Goal: Transaction & Acquisition: Obtain resource

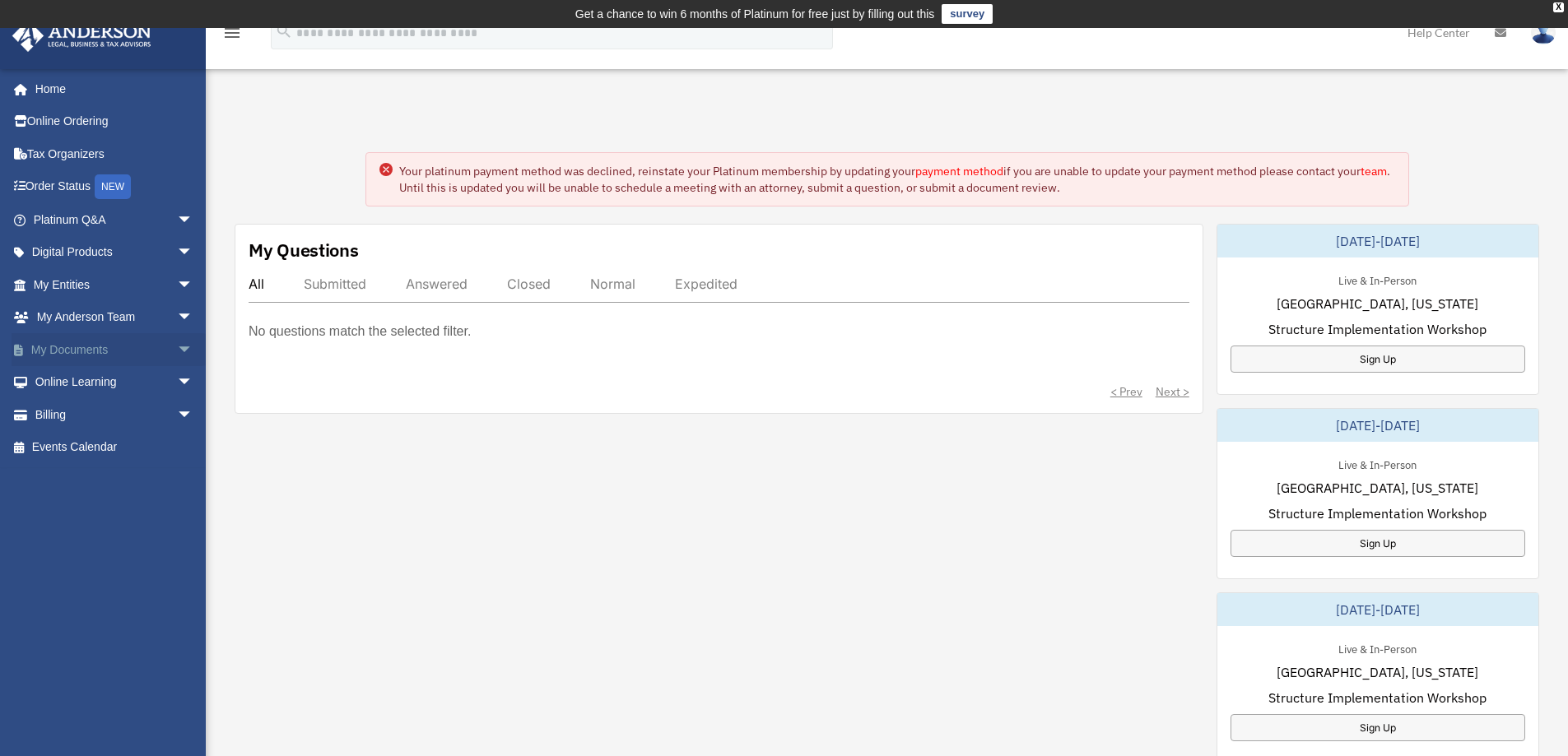
click at [71, 346] on link "My Documents arrow_drop_down" at bounding box center [114, 350] width 206 height 33
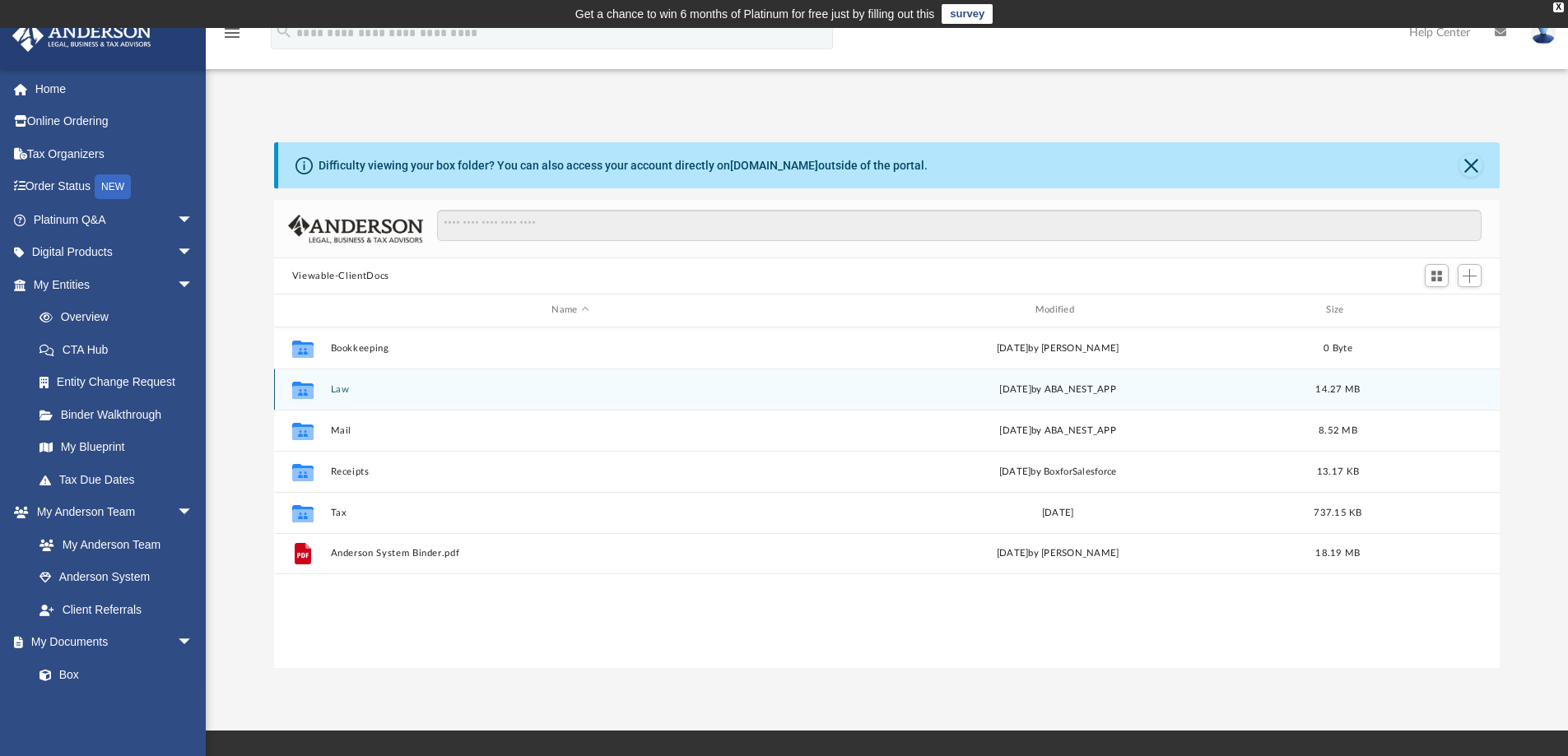
scroll to position [362, 1213]
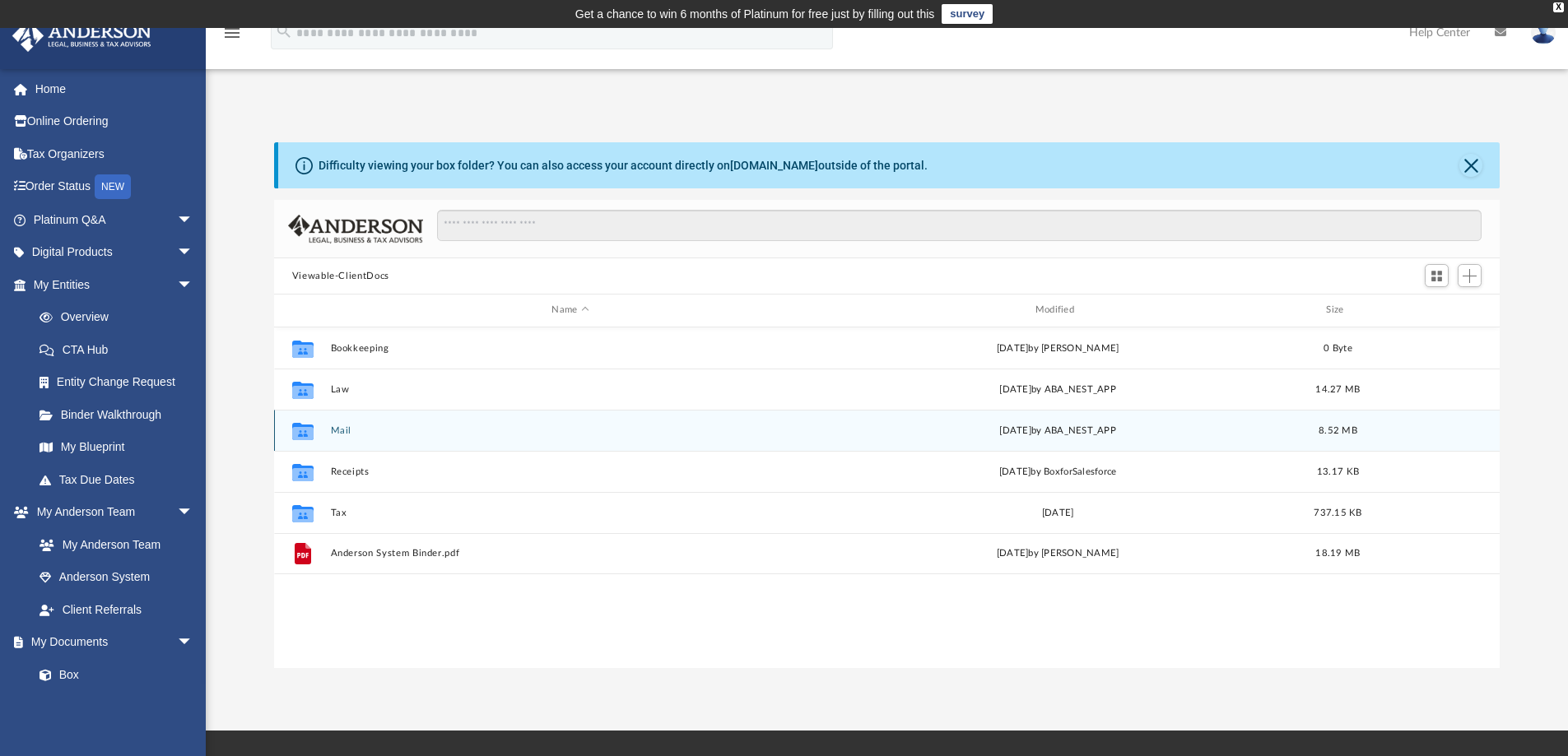
click at [342, 430] on button "Mail" at bounding box center [570, 431] width 480 height 11
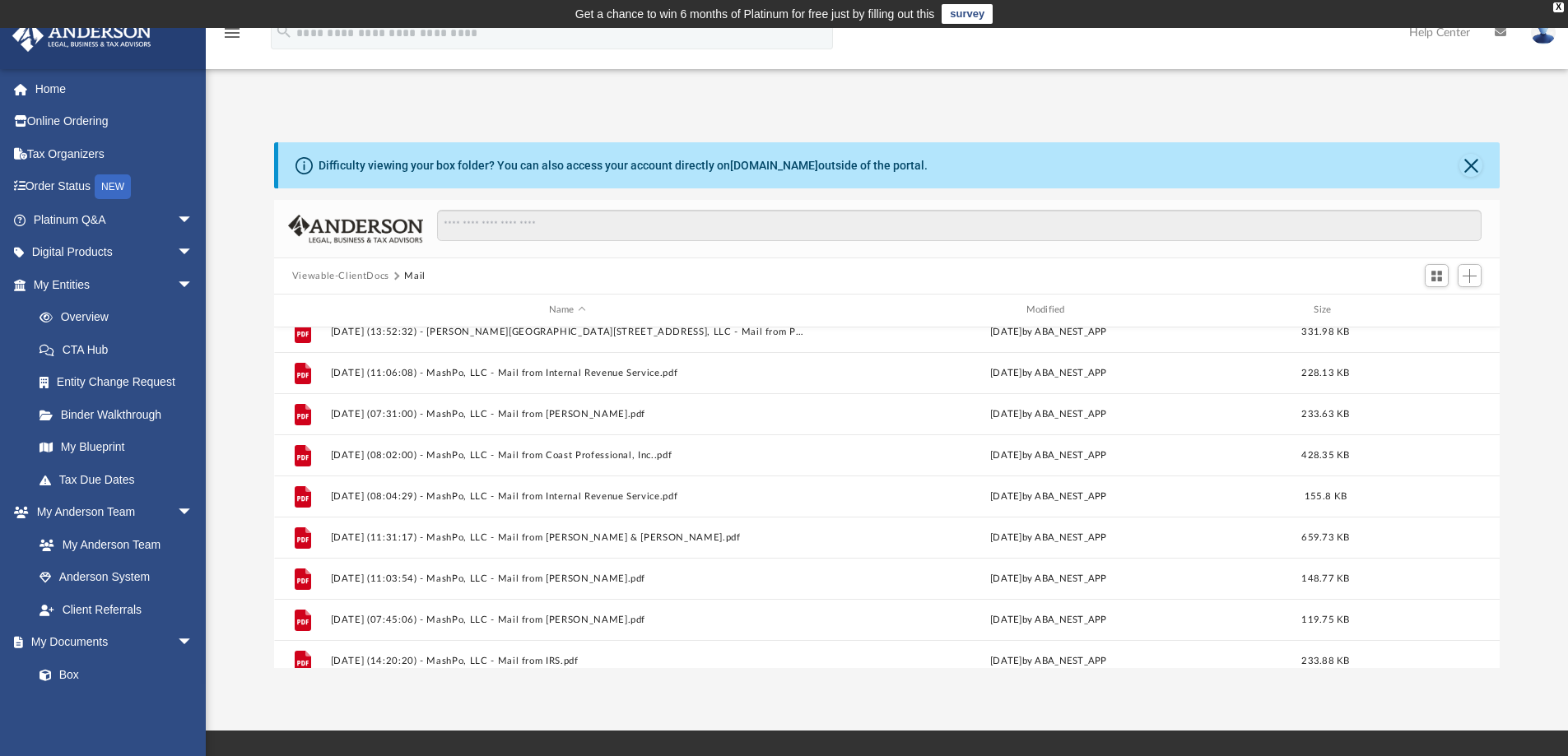
scroll to position [688, 0]
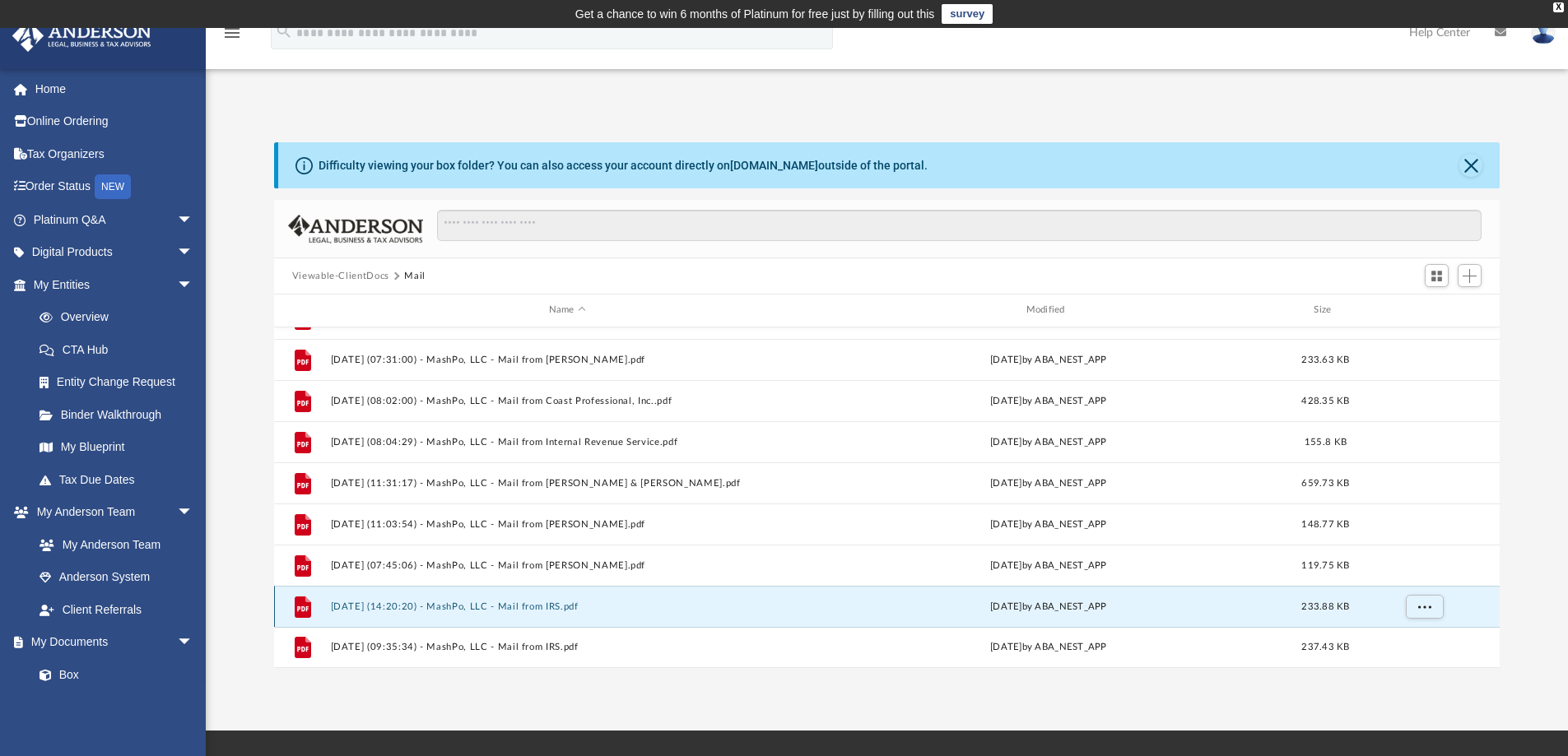
click at [374, 606] on button "2025.08.19 (14:20:20) - MashPo, LLC - Mail from IRS.pdf" at bounding box center [567, 607] width 474 height 11
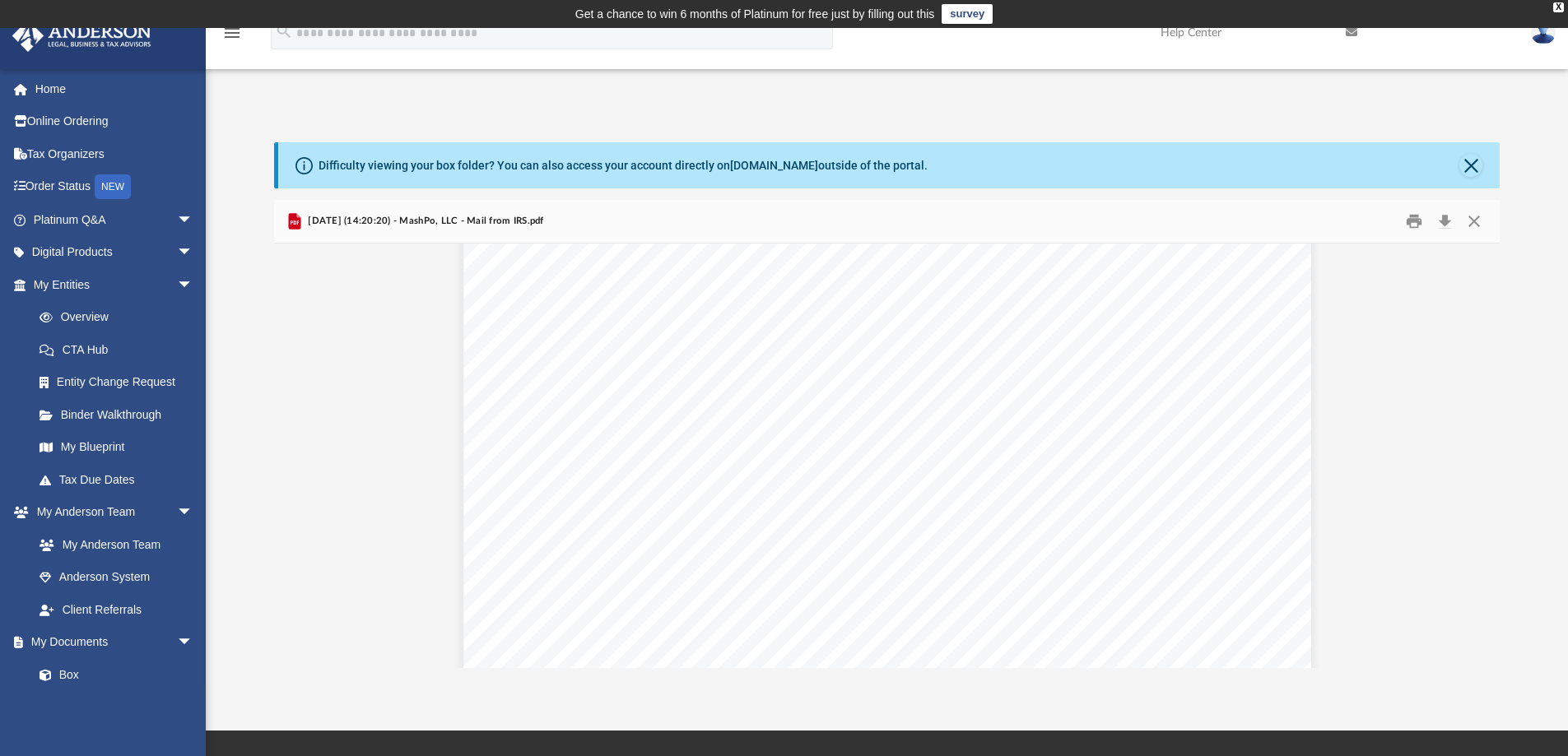
scroll to position [0, 0]
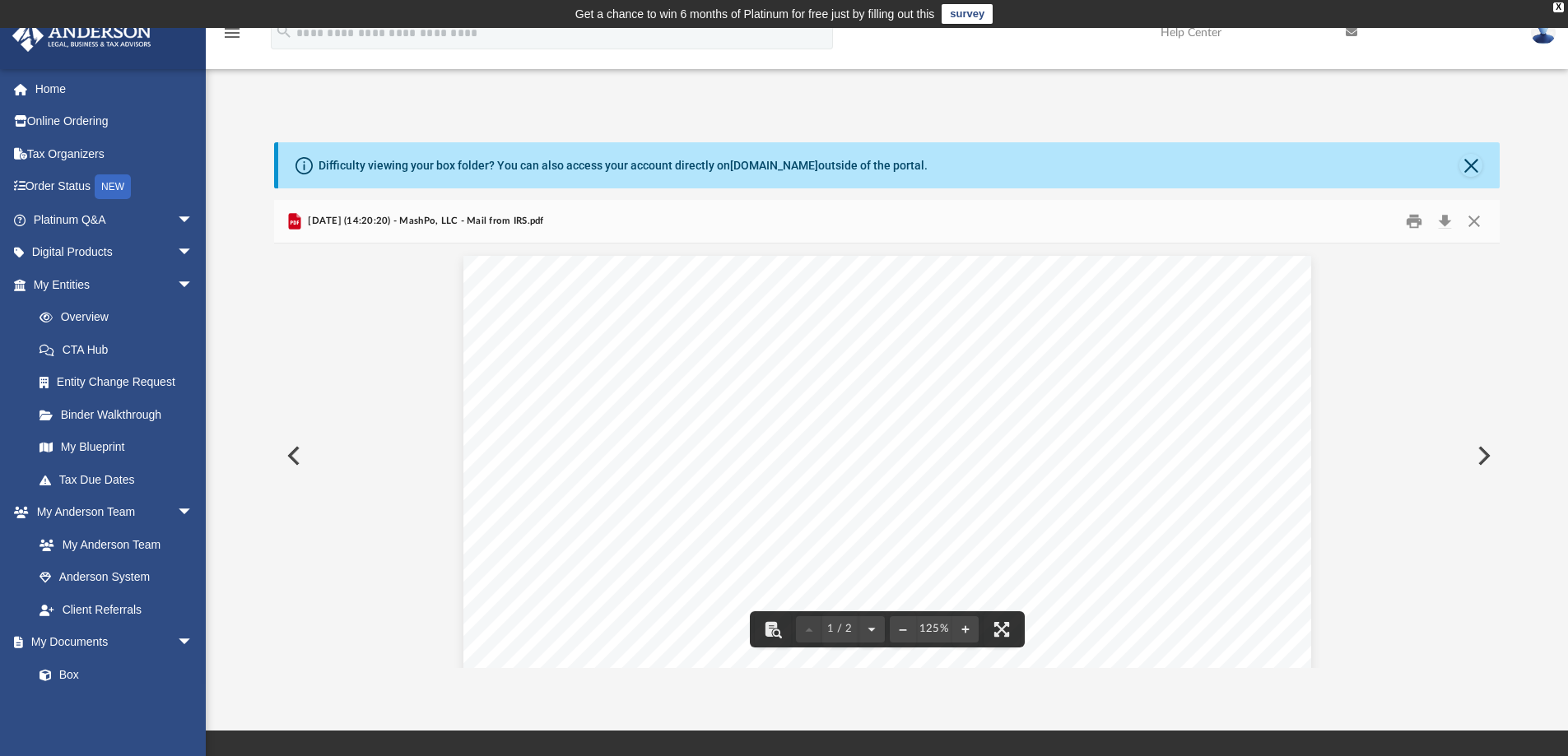
click at [292, 452] on button "Preview" at bounding box center [292, 456] width 36 height 46
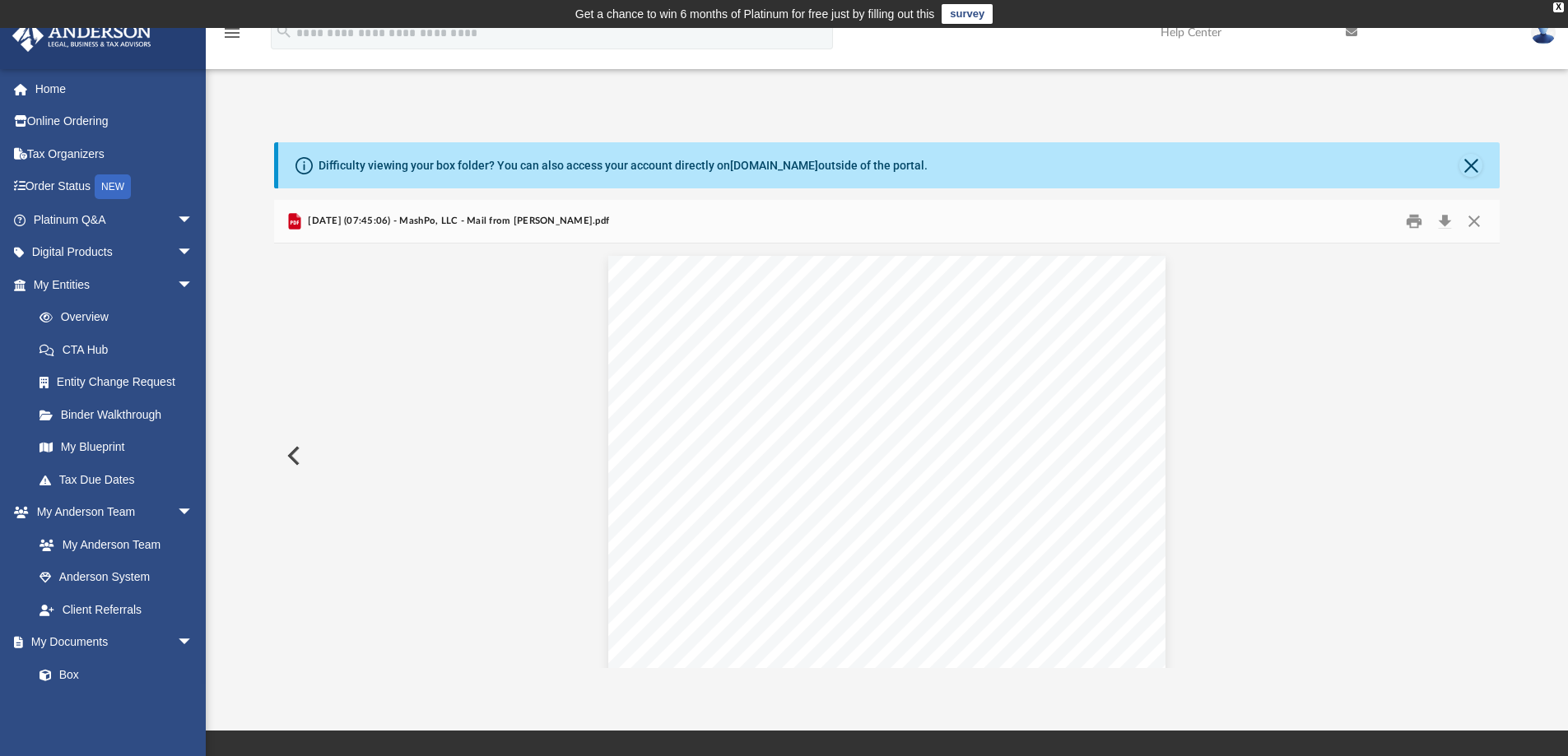
click at [292, 452] on button "Preview" at bounding box center [292, 456] width 36 height 46
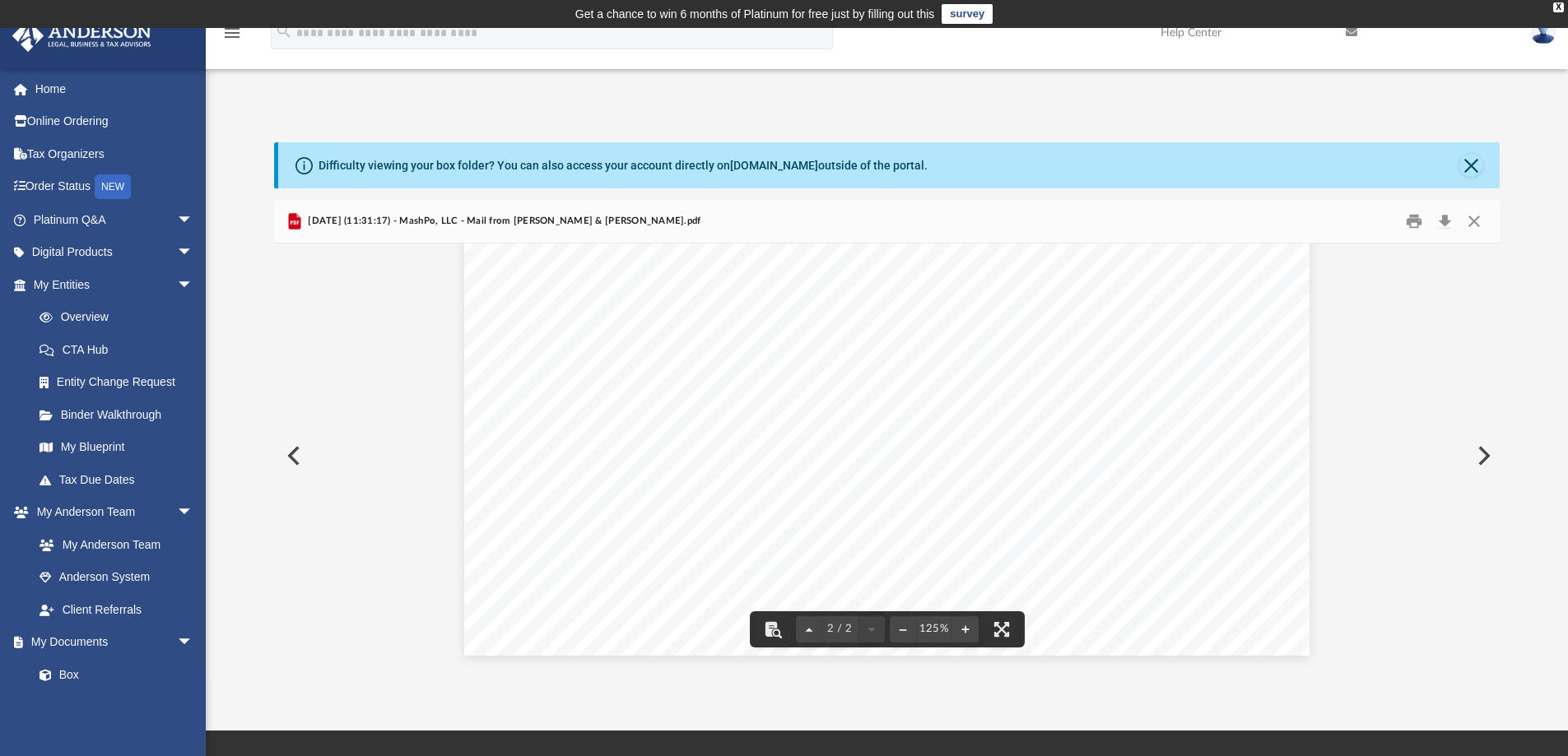
click at [296, 457] on button "Preview" at bounding box center [292, 456] width 36 height 46
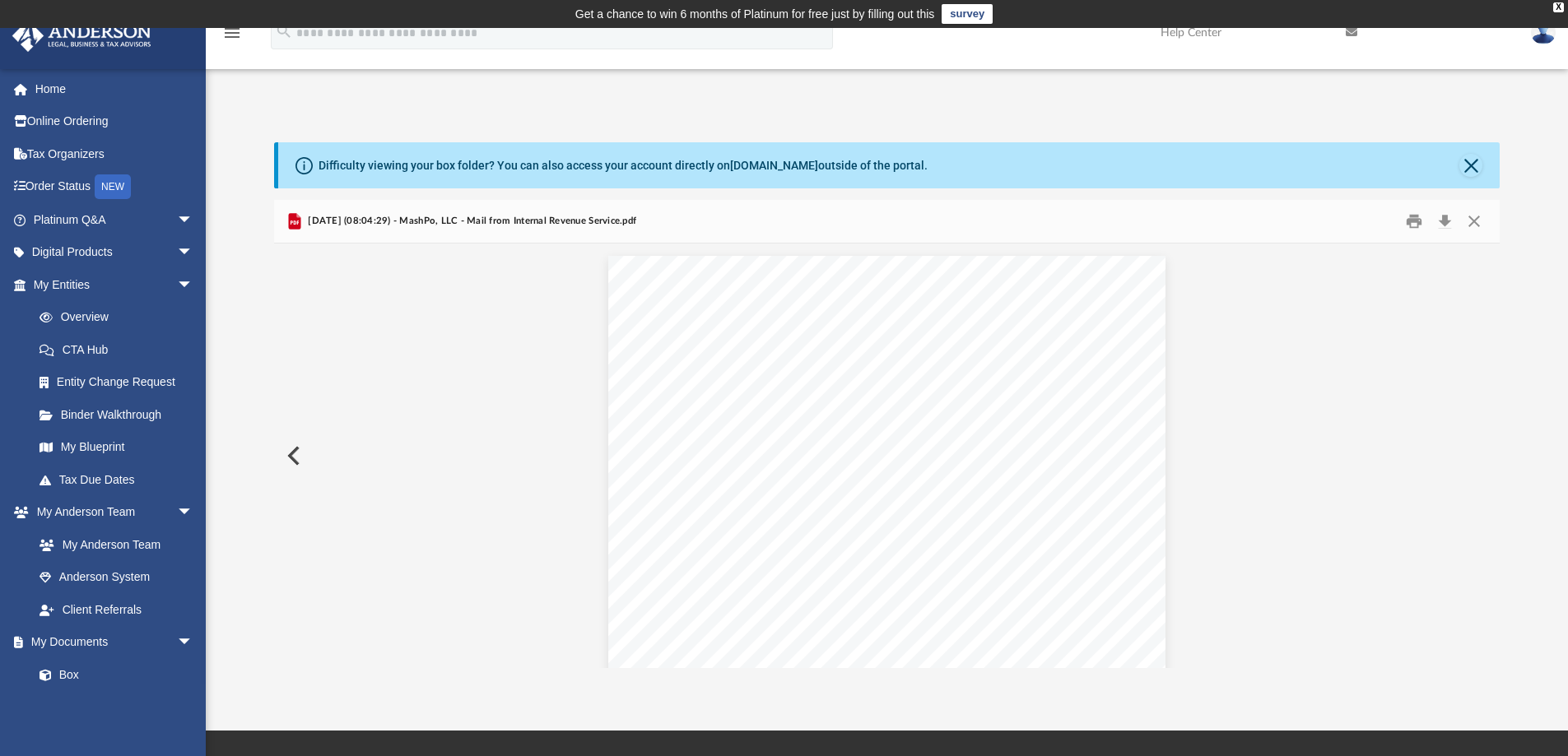
click at [296, 457] on button "Preview" at bounding box center [292, 456] width 36 height 46
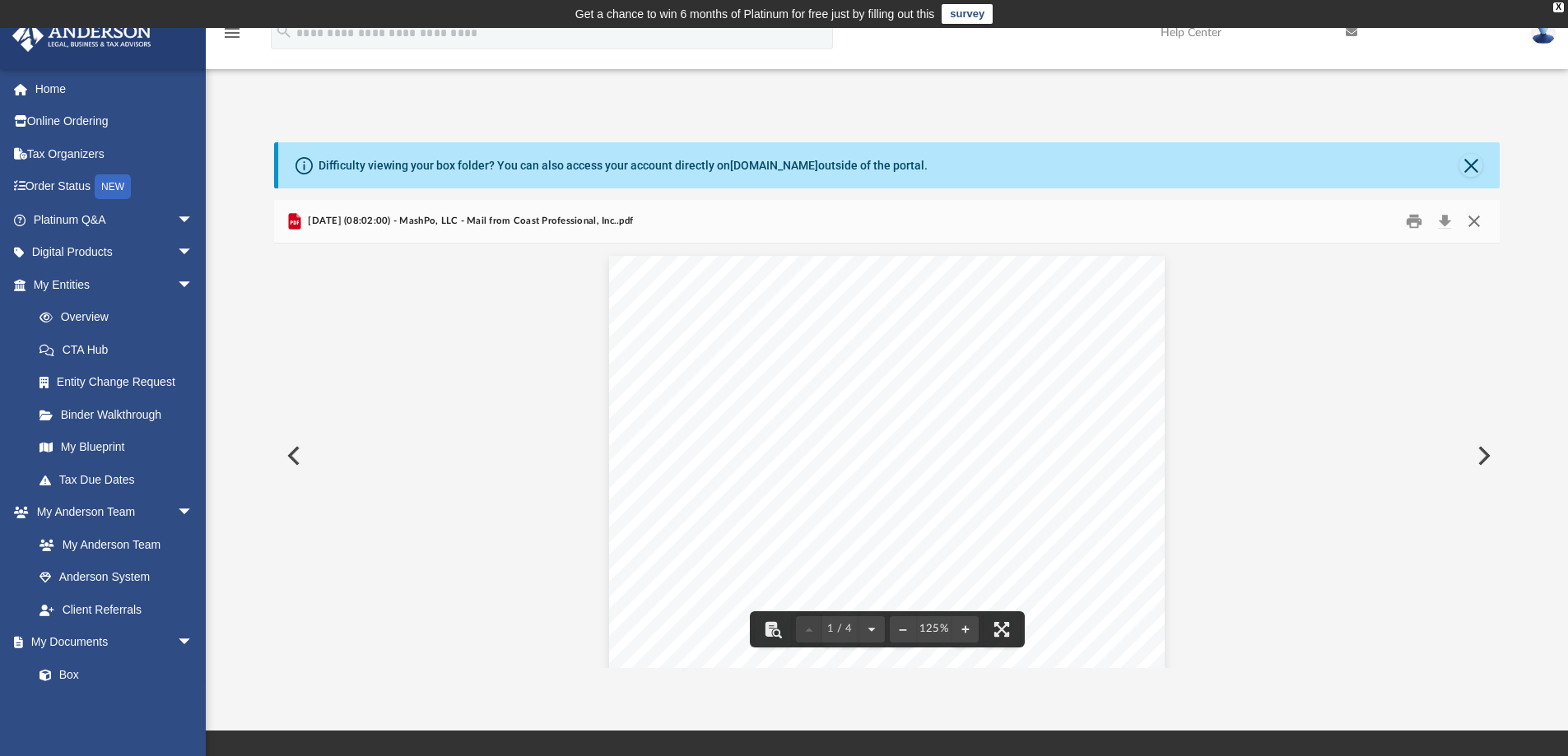
click at [1471, 219] on button "Close" at bounding box center [1475, 222] width 30 height 26
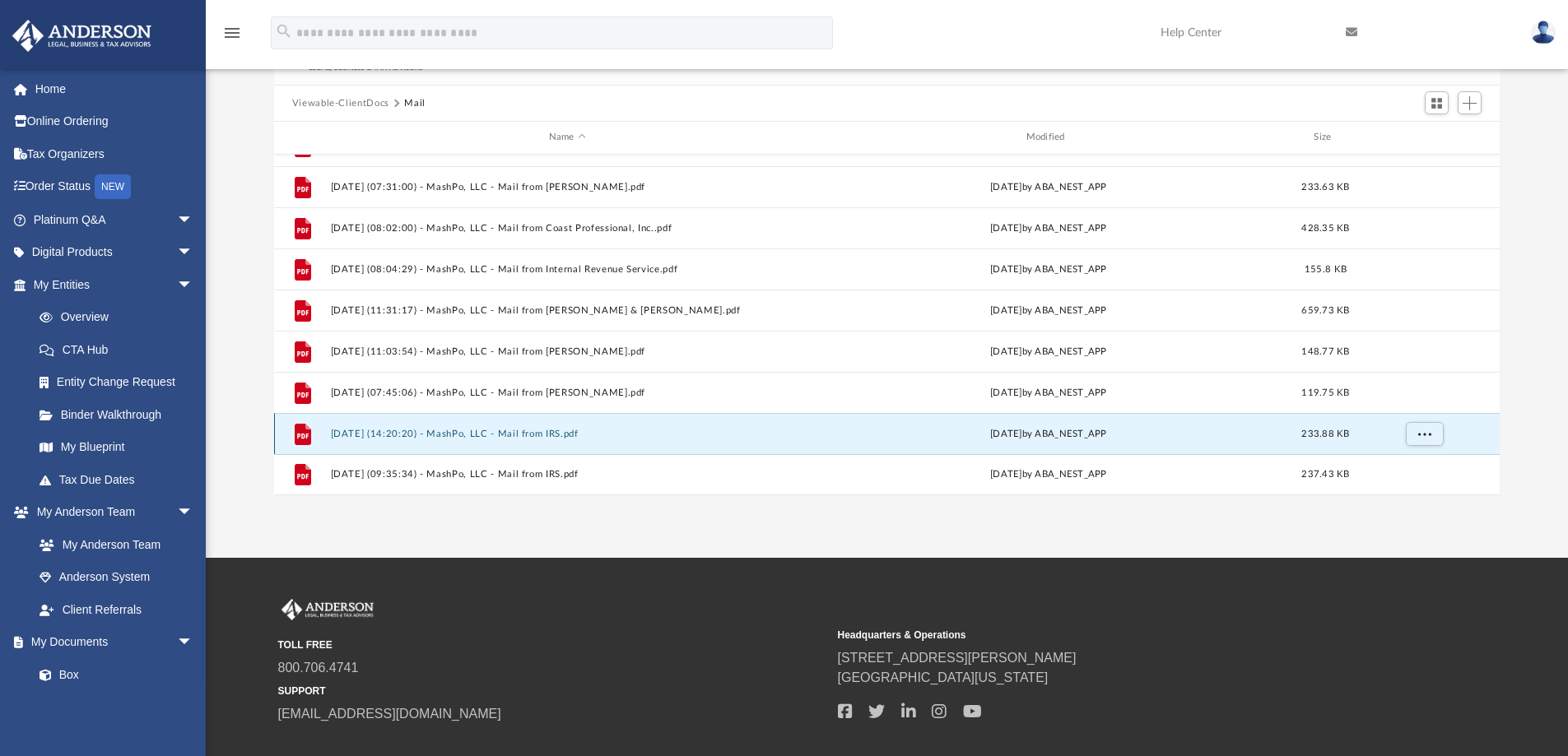
scroll to position [269, 0]
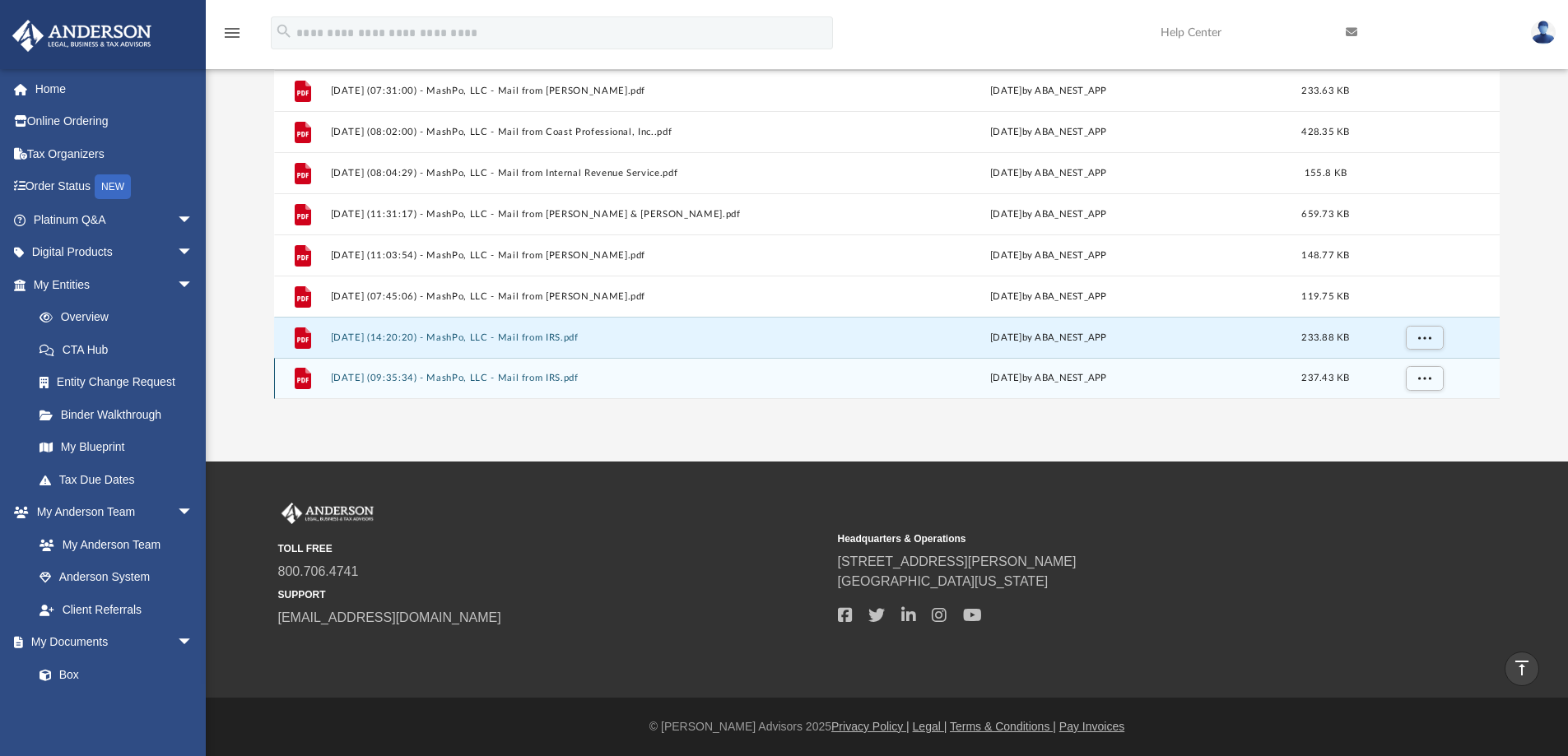
click at [571, 378] on button "2025.08.22 (09:35:34) - MashPo, LLC - Mail from IRS.pdf" at bounding box center [567, 378] width 474 height 11
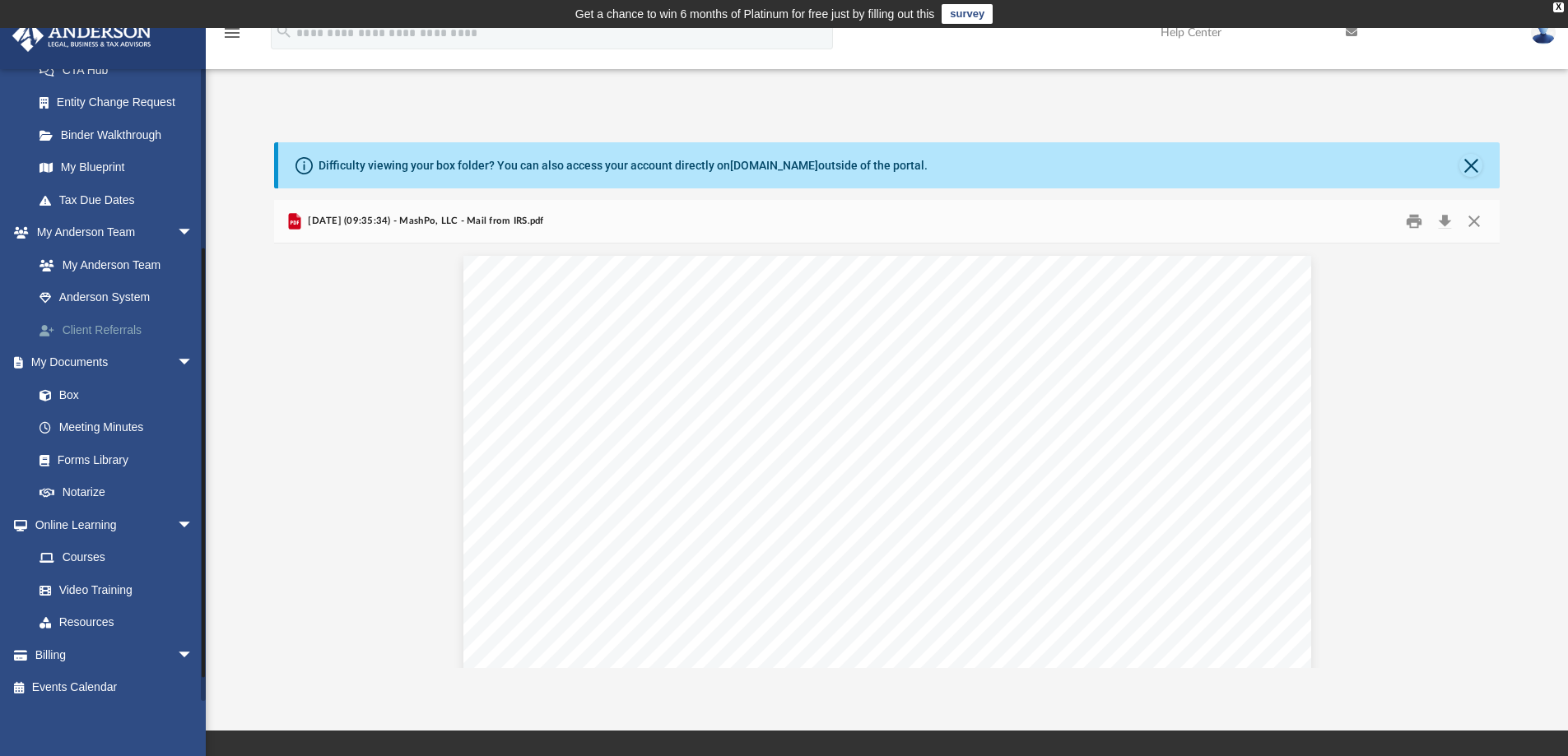
scroll to position [287, 0]
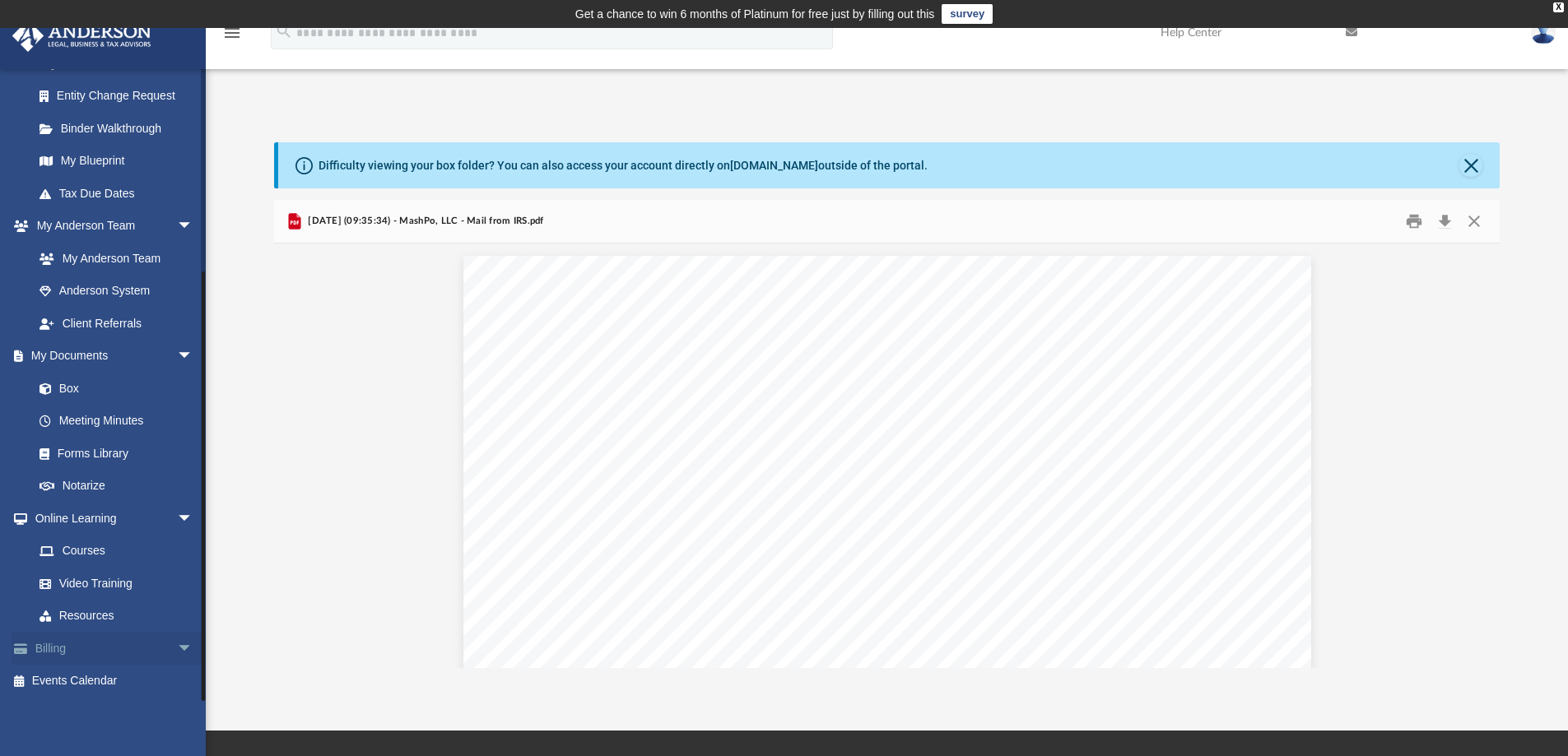
click at [56, 651] on link "Billing arrow_drop_down" at bounding box center [114, 649] width 206 height 33
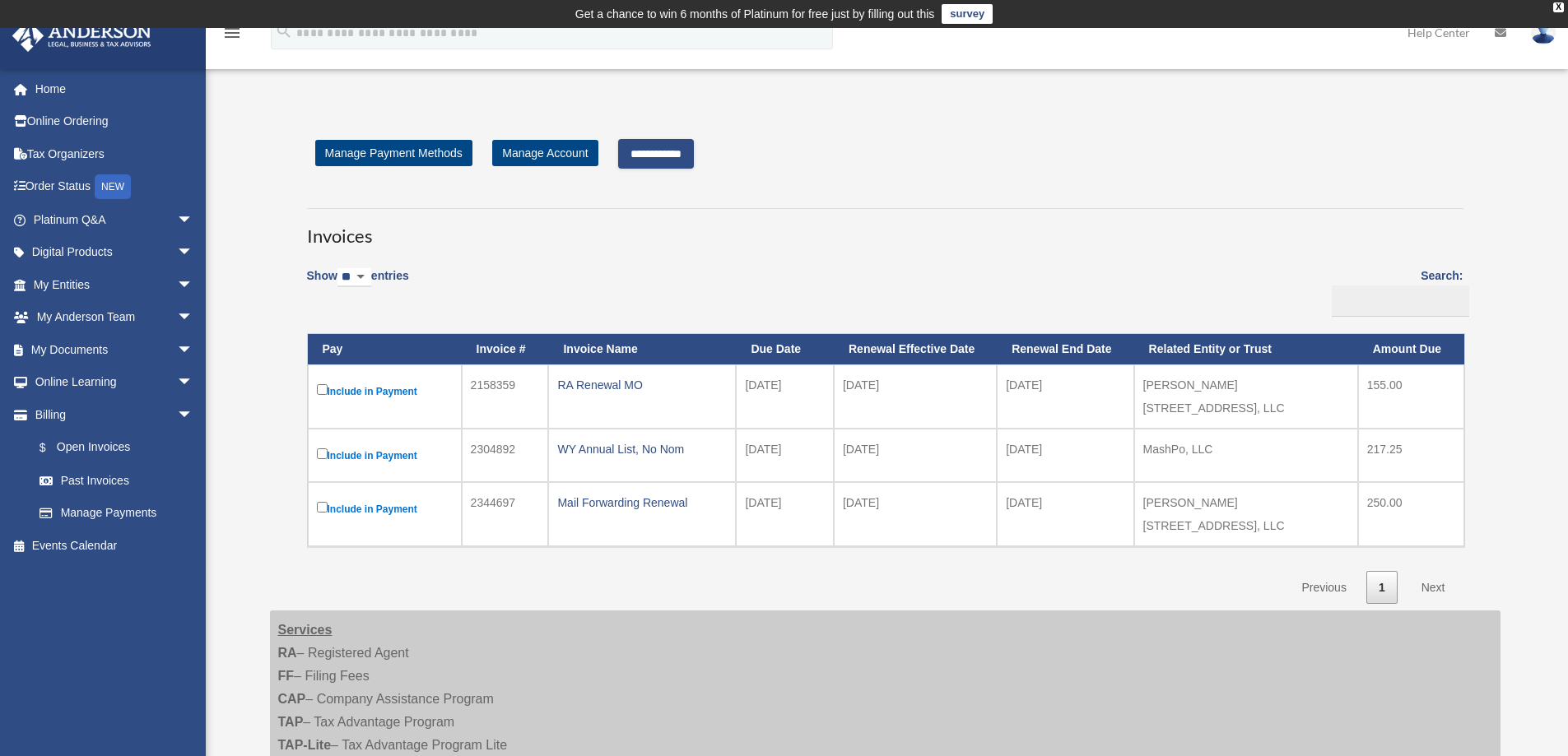
click at [1431, 571] on link "Next" at bounding box center [1434, 588] width 48 height 33
click at [675, 151] on input "**********" at bounding box center [656, 154] width 76 height 30
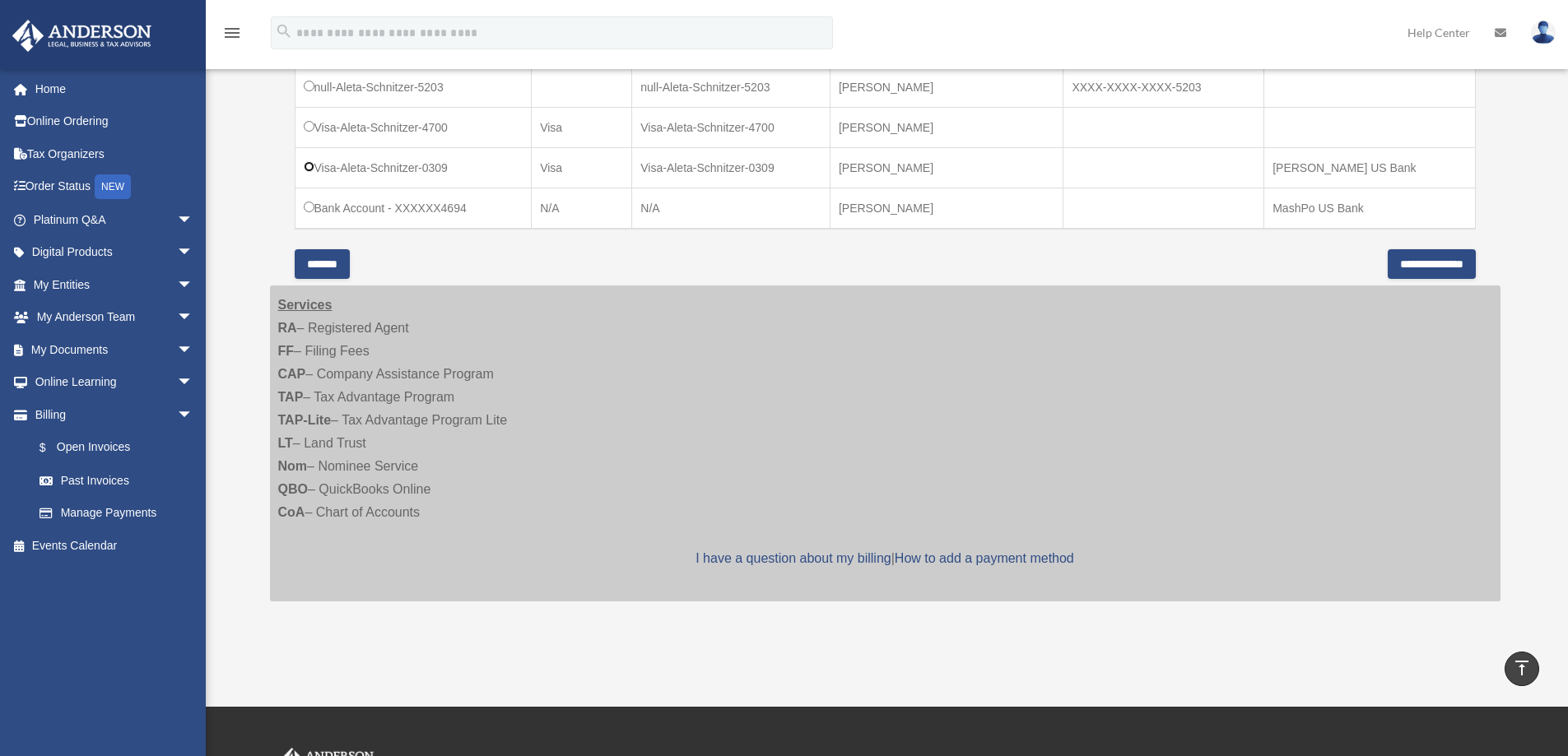
scroll to position [494, 0]
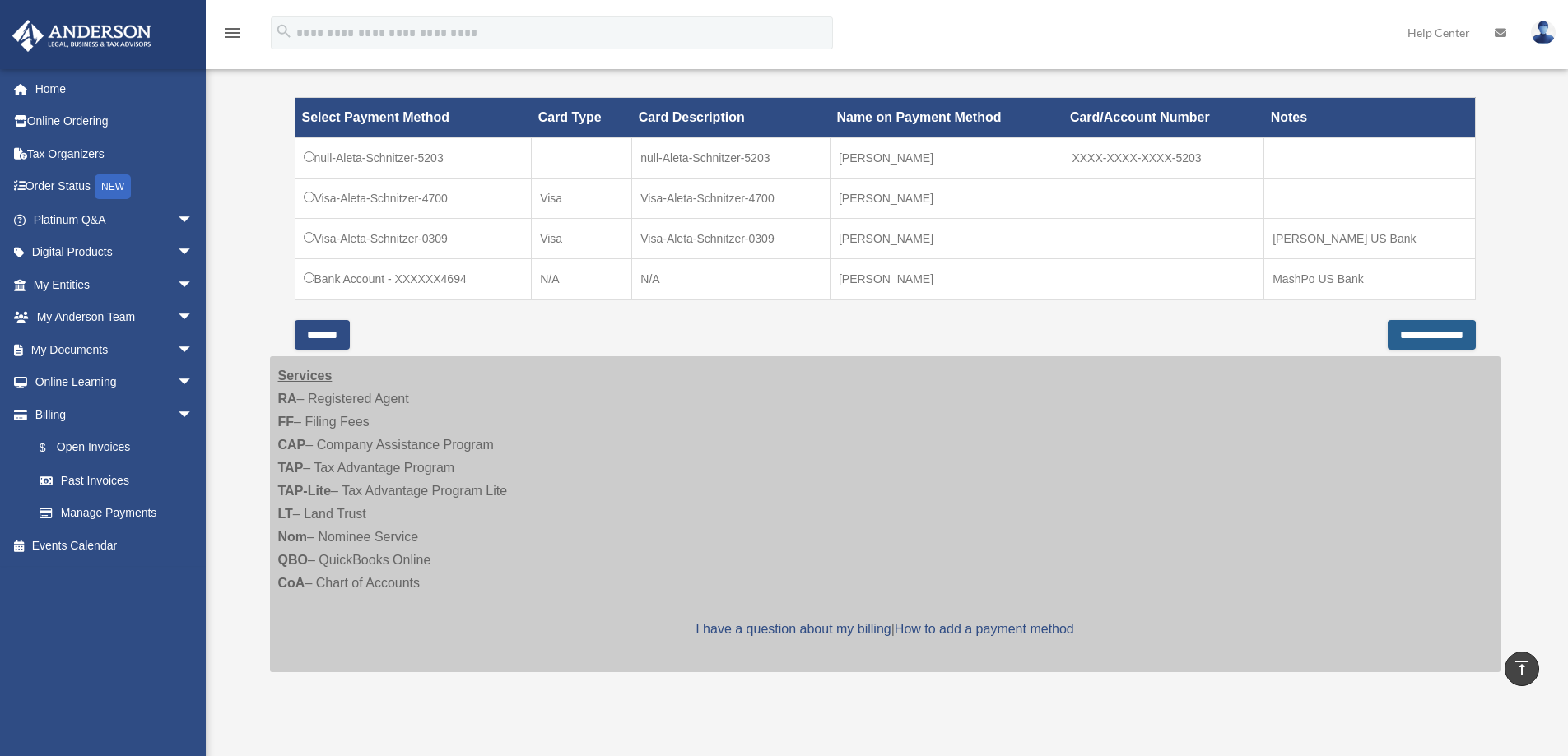
click at [1404, 331] on input "**********" at bounding box center [1432, 335] width 88 height 30
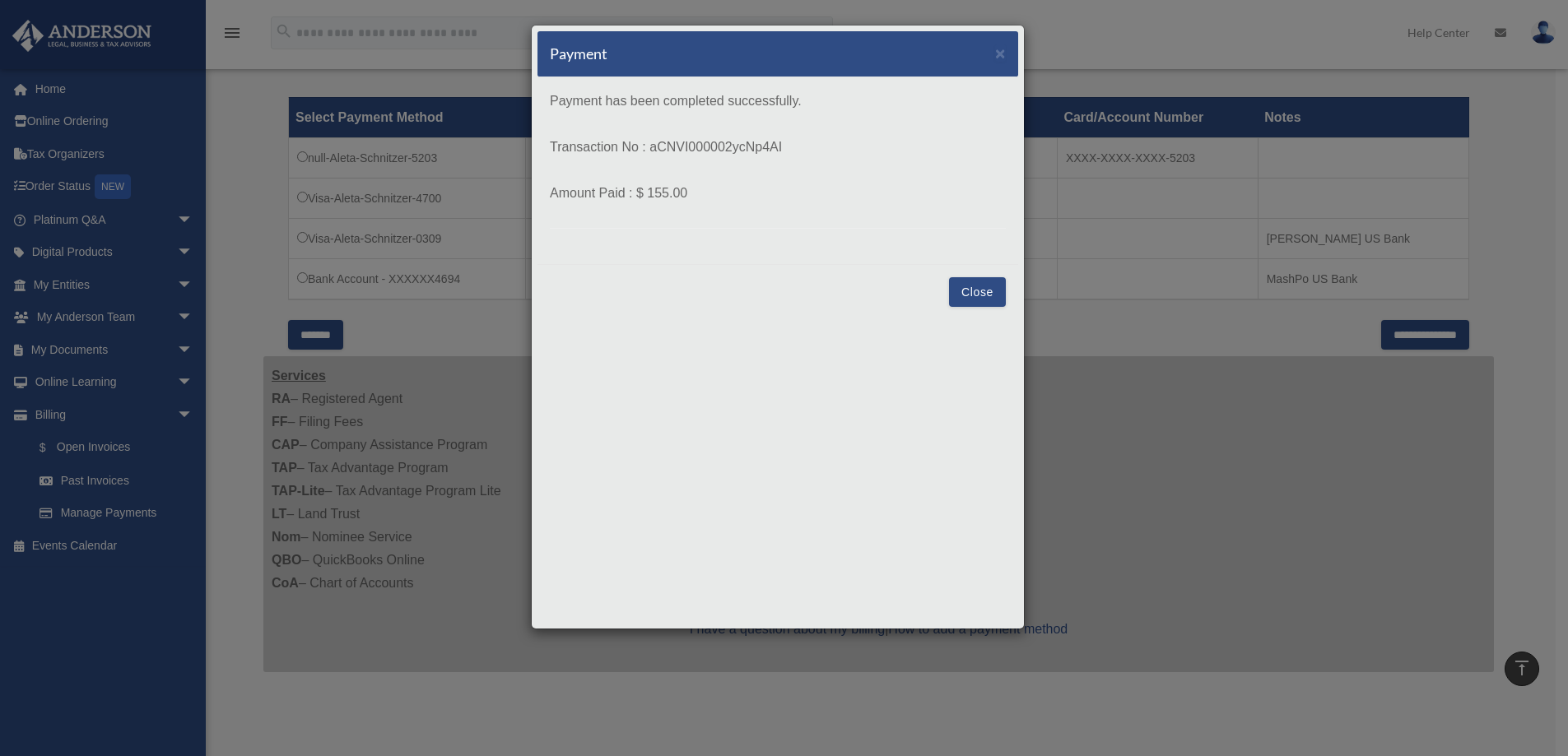
click at [984, 296] on button "Close" at bounding box center [977, 292] width 56 height 30
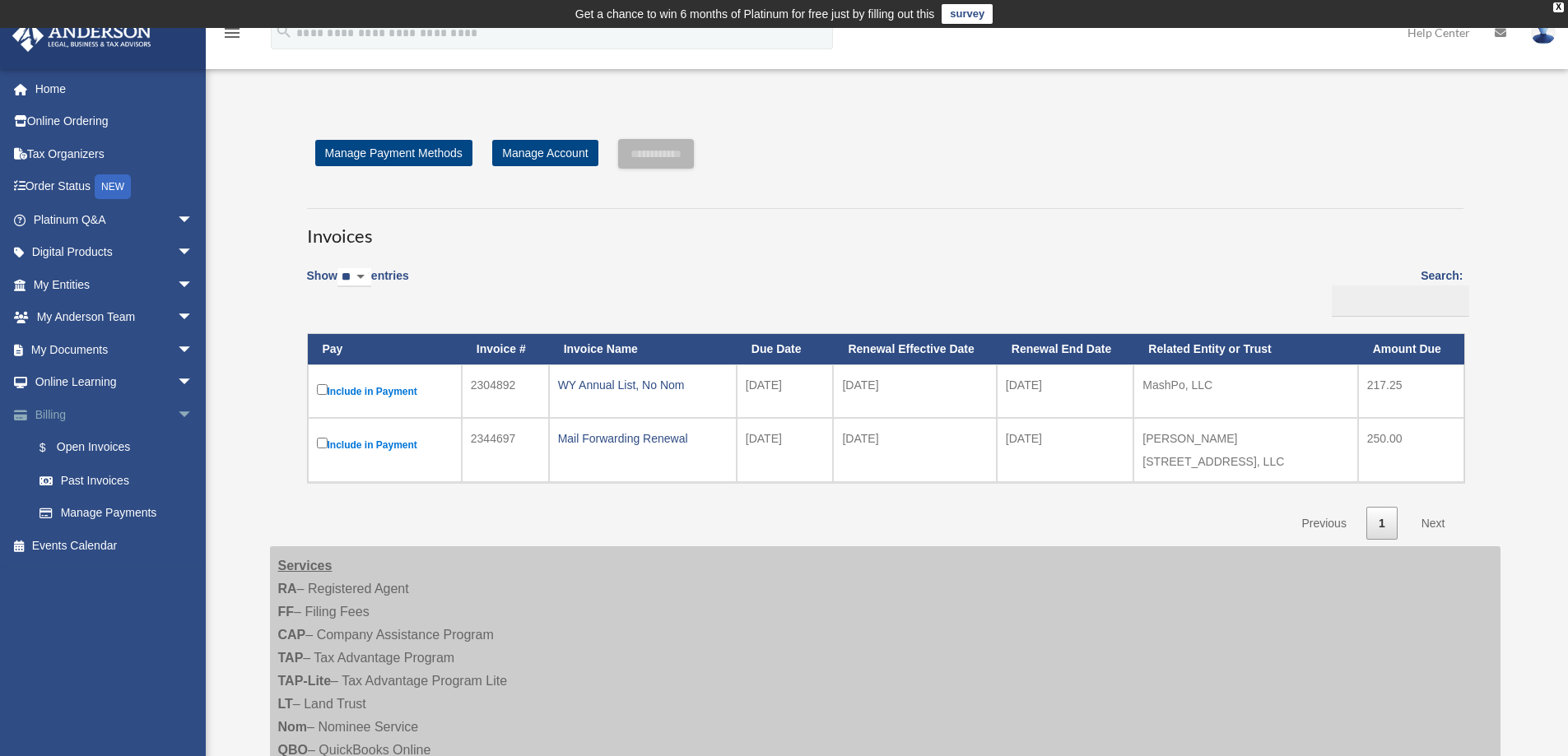
click at [177, 414] on span "arrow_drop_down" at bounding box center [193, 415] width 33 height 33
click at [177, 414] on span "arrow_drop_up" at bounding box center [193, 415] width 33 height 33
click at [102, 473] on link "Past Invoices" at bounding box center [120, 481] width 195 height 33
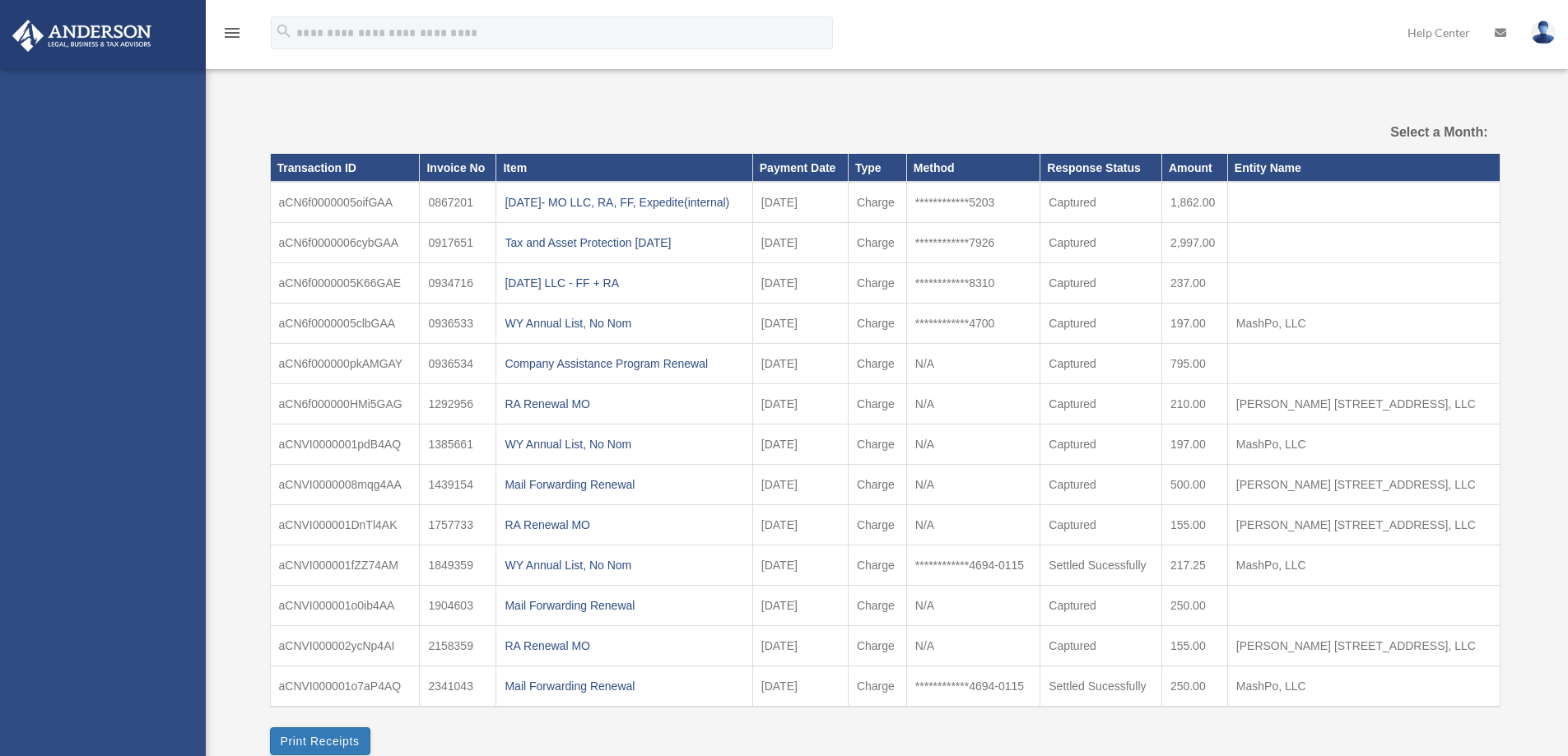
select select
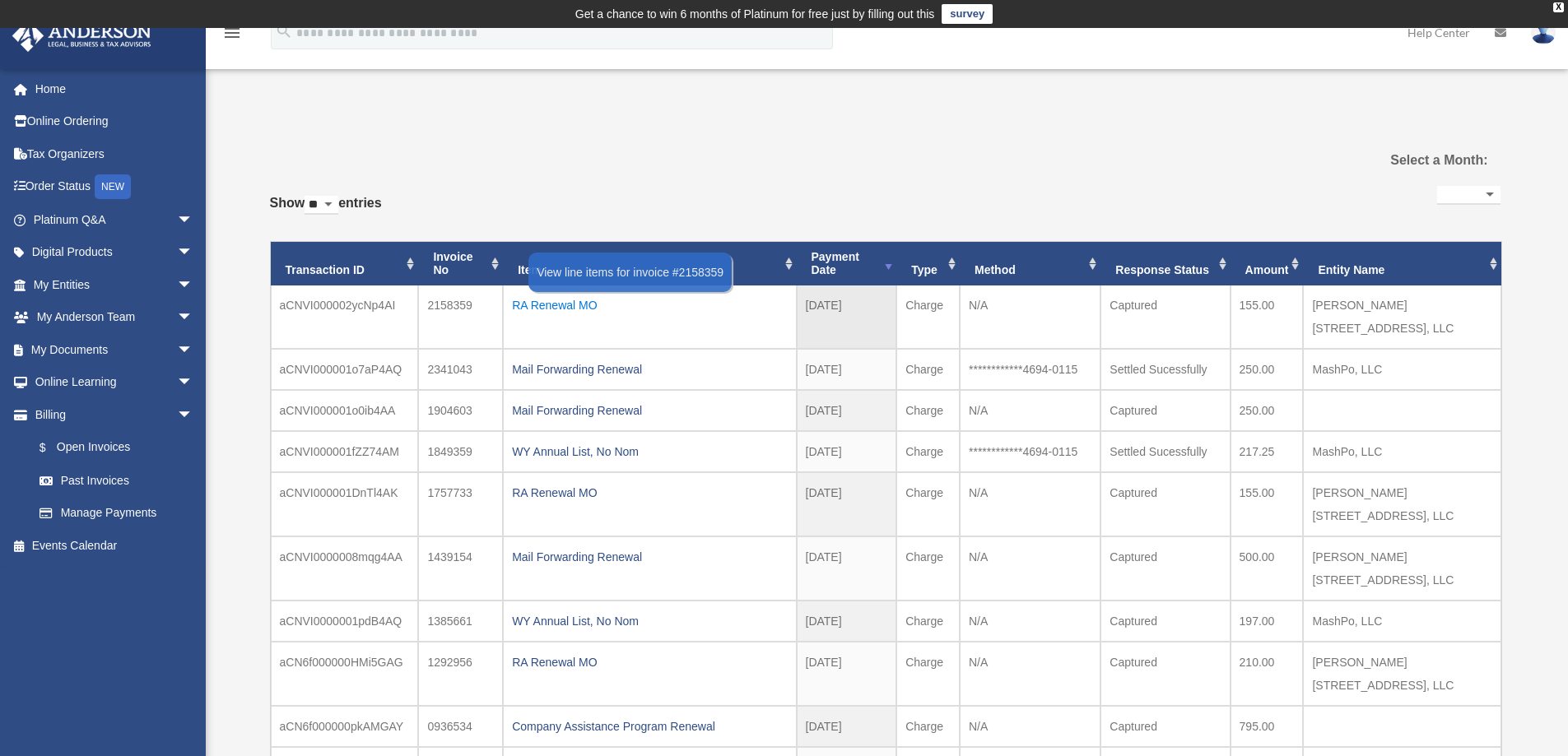
click at [577, 307] on div "RA Renewal MO" at bounding box center [649, 305] width 275 height 23
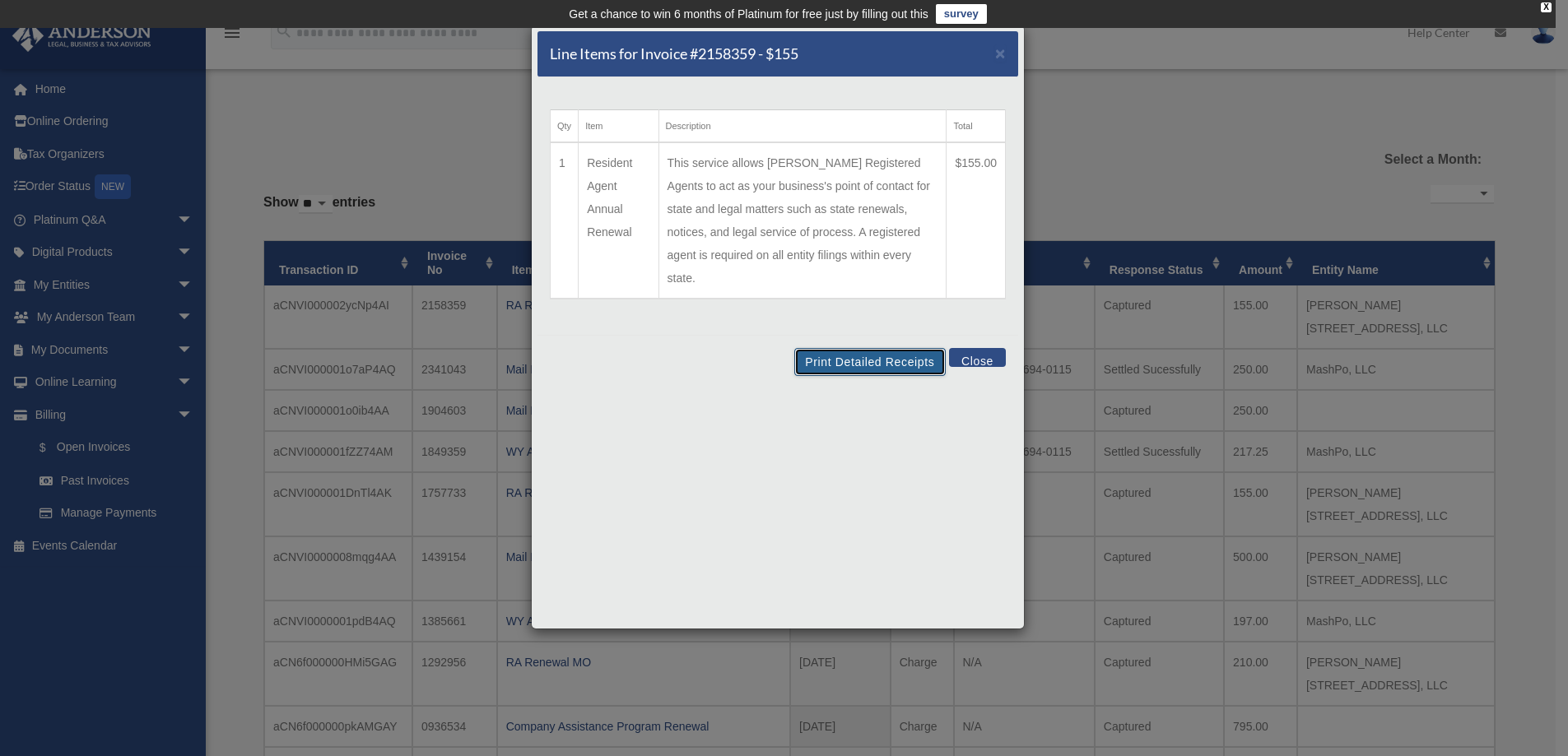
click at [871, 348] on button "Print Detailed Receipts" at bounding box center [869, 362] width 151 height 28
click at [864, 348] on button "Print Detailed Receipts" at bounding box center [869, 362] width 151 height 28
click at [990, 348] on button "Close" at bounding box center [977, 357] width 56 height 19
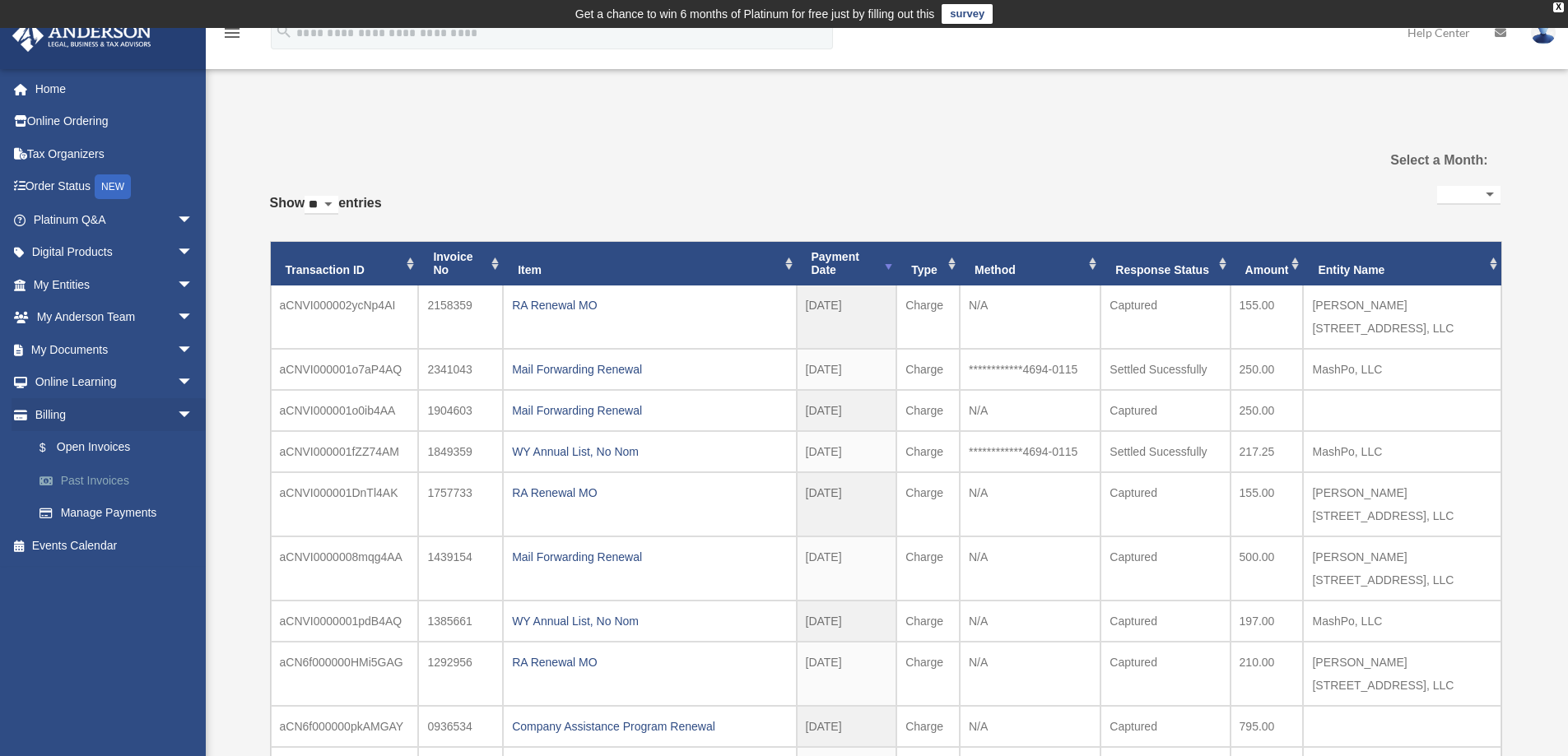
click at [97, 476] on link "Past Invoices" at bounding box center [120, 481] width 195 height 33
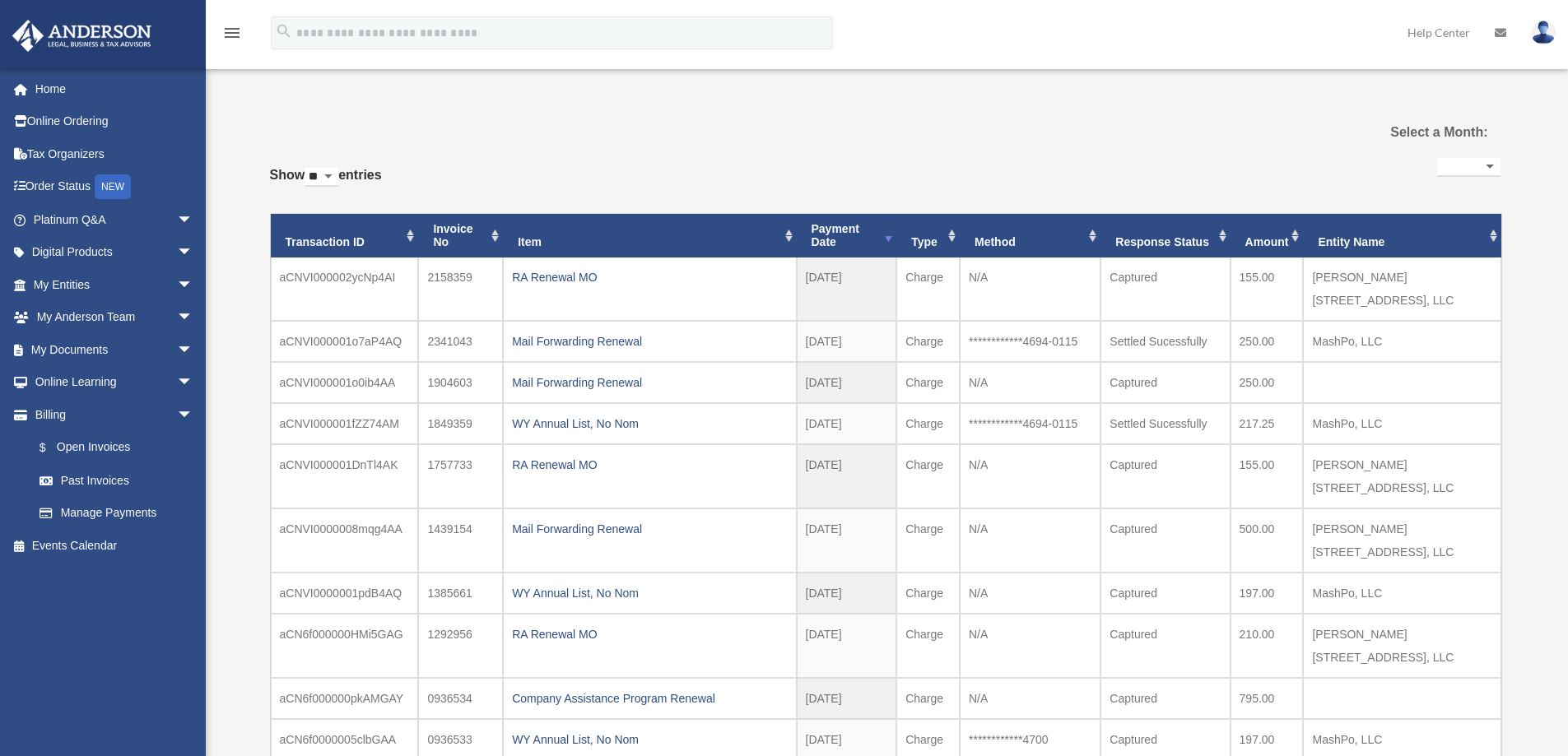
select select
